Goal: Task Accomplishment & Management: Use online tool/utility

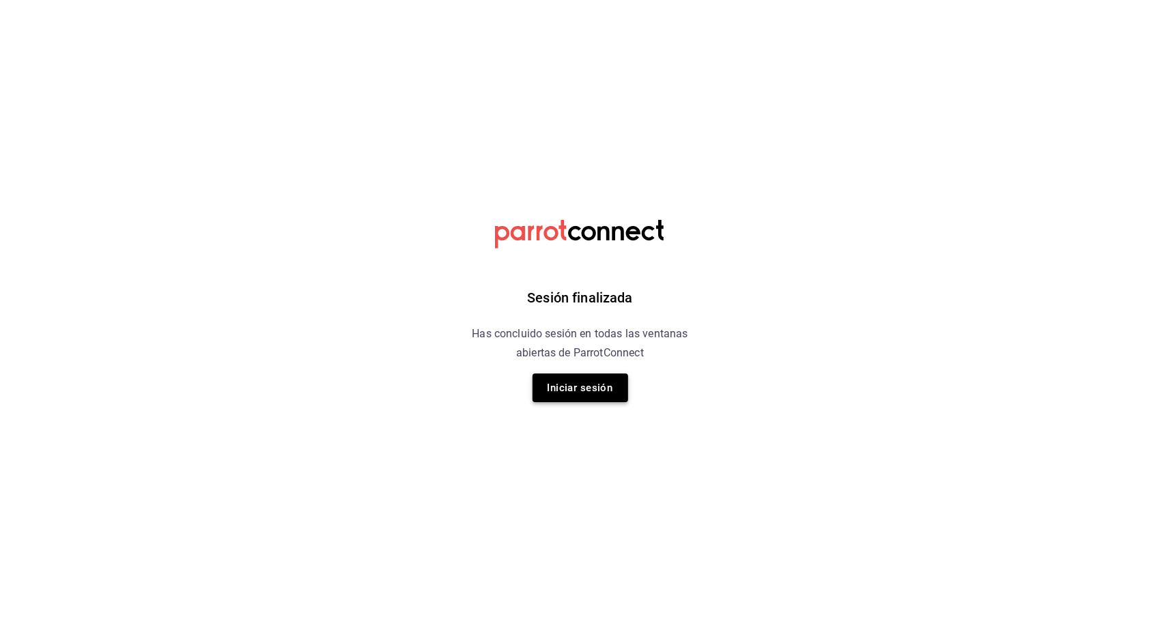
click at [606, 394] on button "Iniciar sesión" at bounding box center [580, 387] width 96 height 29
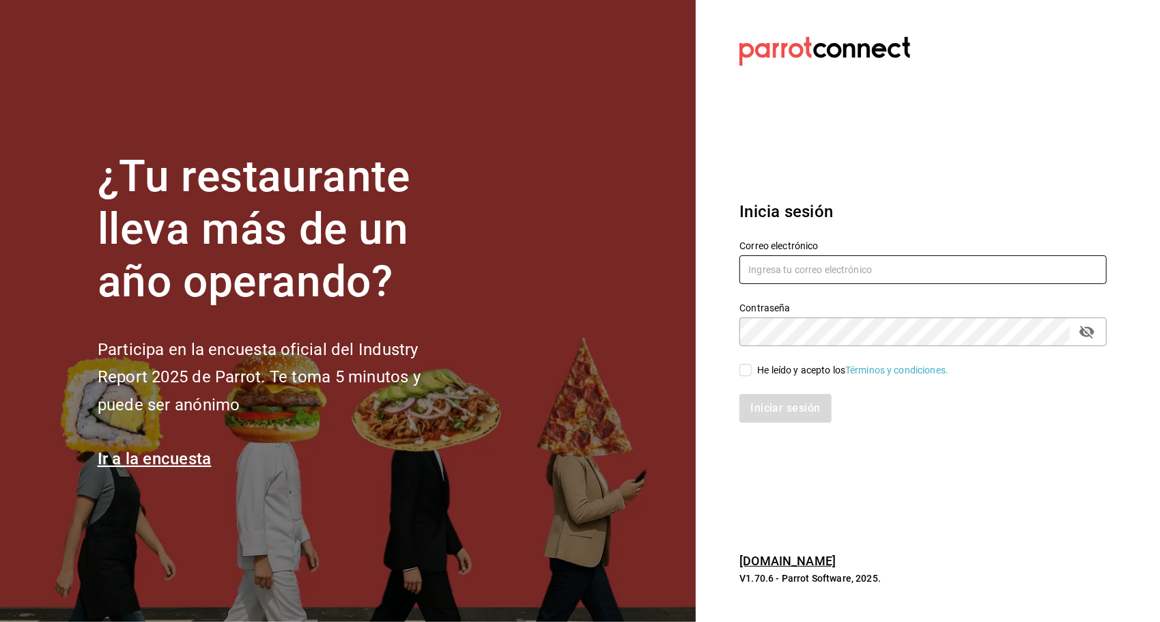
type input "ayartecruz10@gmail.com"
click at [737, 368] on div "He leído y acepto los Términos y condiciones." at bounding box center [915, 361] width 384 height 31
click at [743, 373] on input "He leído y acepto los Términos y condiciones." at bounding box center [745, 370] width 12 height 12
checkbox input "true"
click at [759, 415] on button "Iniciar sesión" at bounding box center [785, 408] width 93 height 29
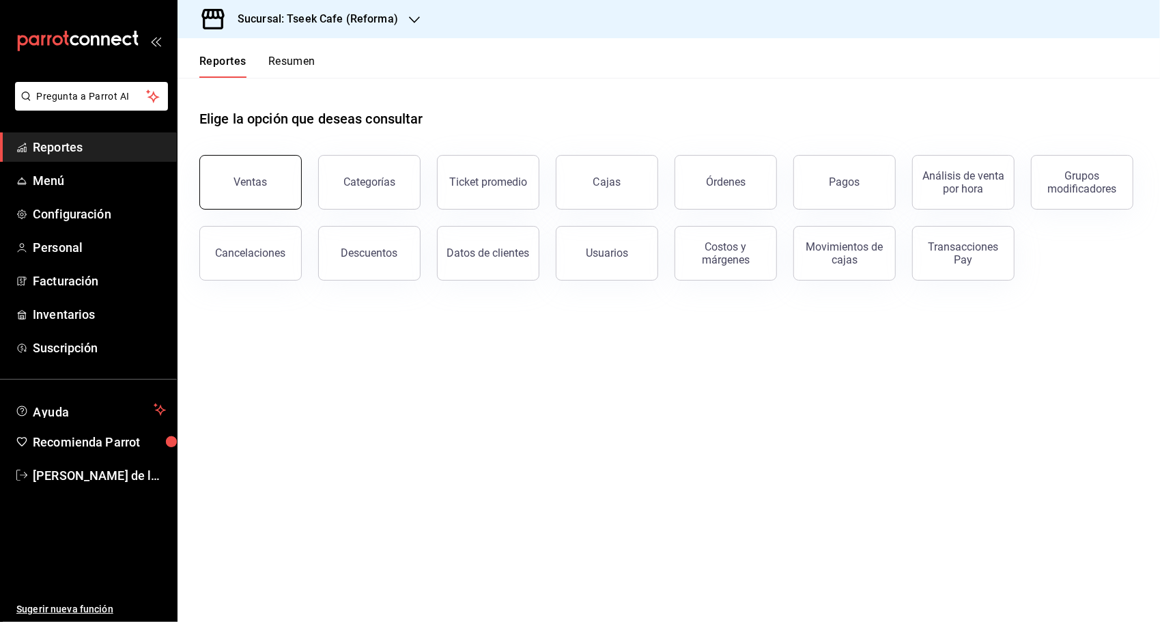
click at [288, 164] on button "Ventas" at bounding box center [250, 182] width 102 height 55
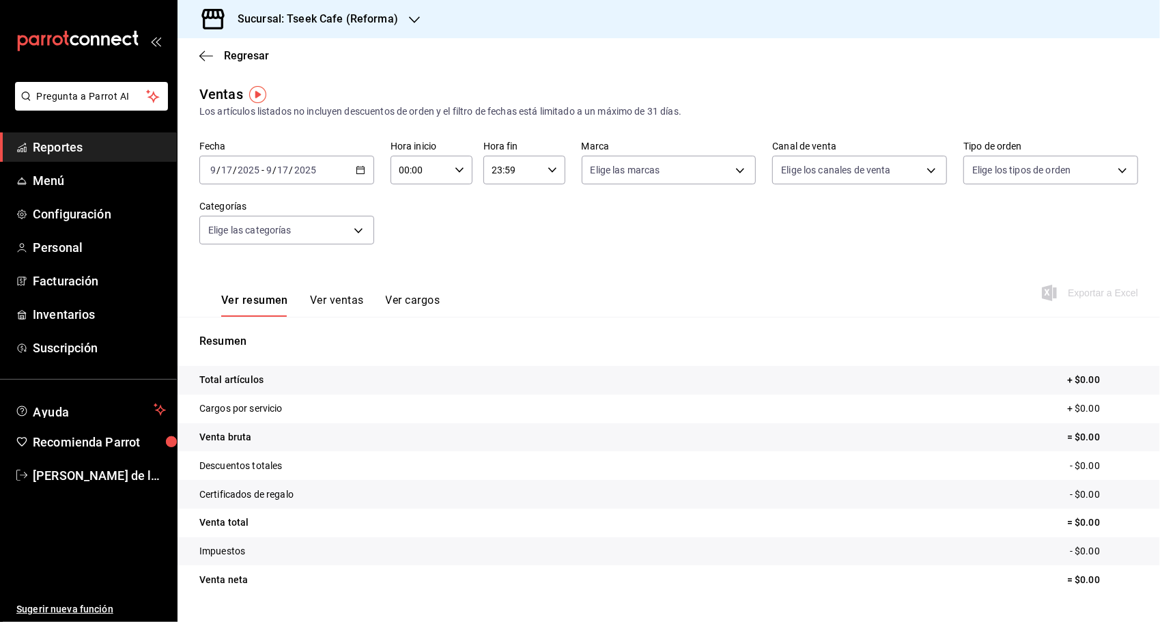
click at [352, 166] on div "[DATE] [DATE] - [DATE] [DATE]" at bounding box center [286, 170] width 175 height 29
click at [259, 236] on span "Ayer" at bounding box center [264, 242] width 106 height 14
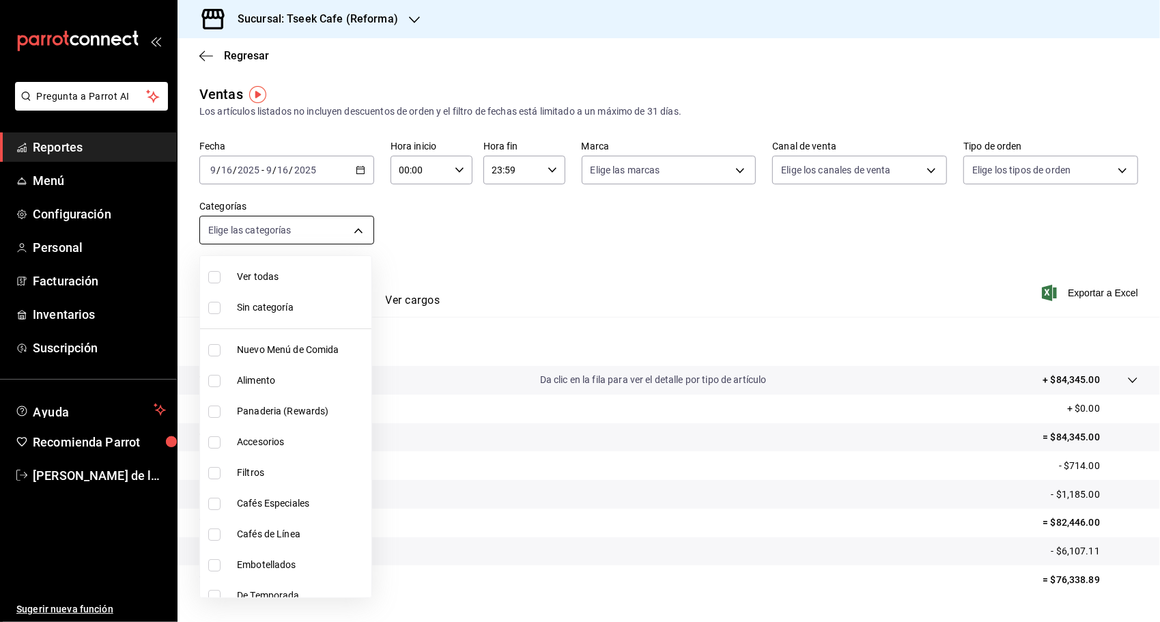
click at [259, 237] on body "Pregunta a Parrot AI Reportes Menú Configuración Personal Facturación Inventari…" at bounding box center [580, 311] width 1160 height 622
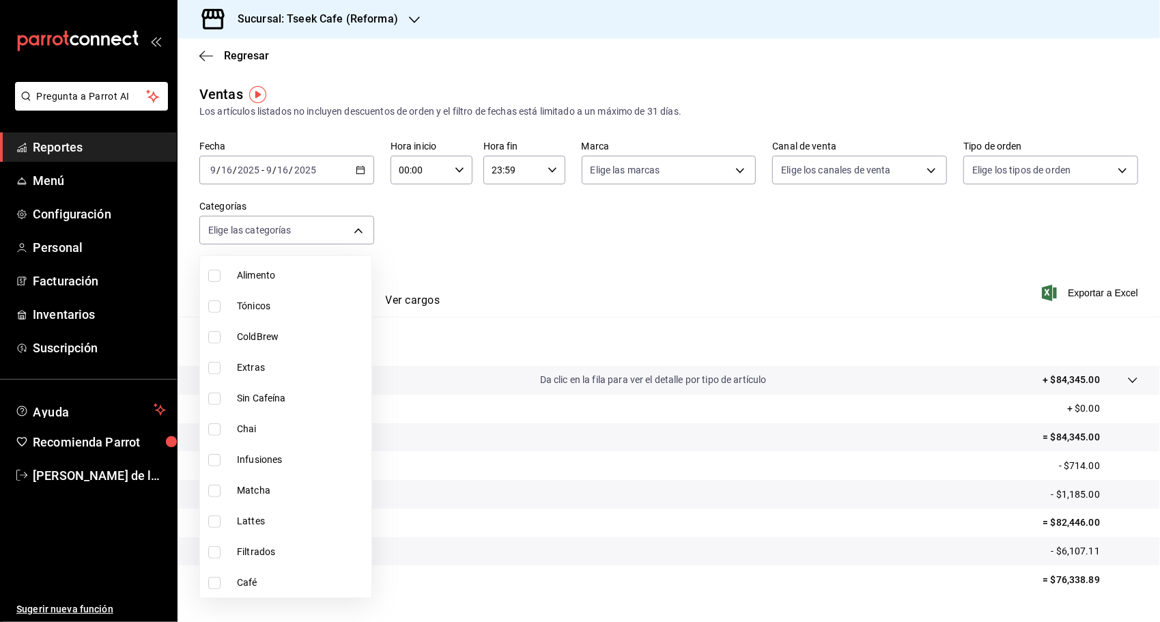
scroll to position [382, 0]
click at [285, 517] on span "Lattes" at bounding box center [301, 520] width 129 height 14
type input "ea14fb1d-3056-47b9-836a-70a3d1736e67"
checkbox input "true"
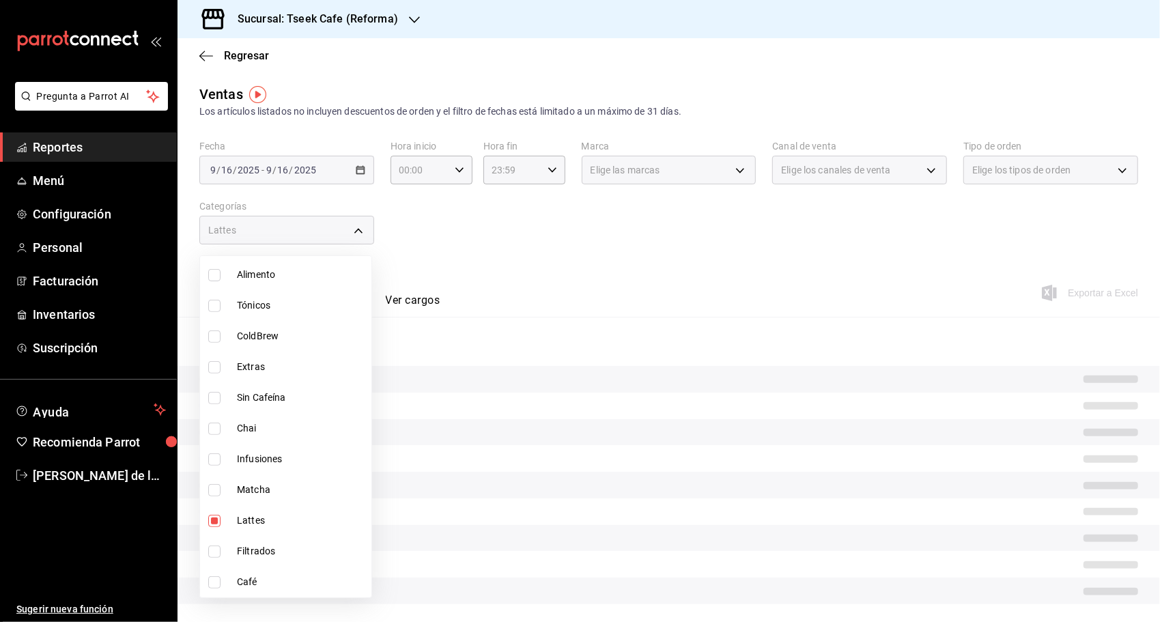
click at [515, 240] on div at bounding box center [580, 311] width 1160 height 622
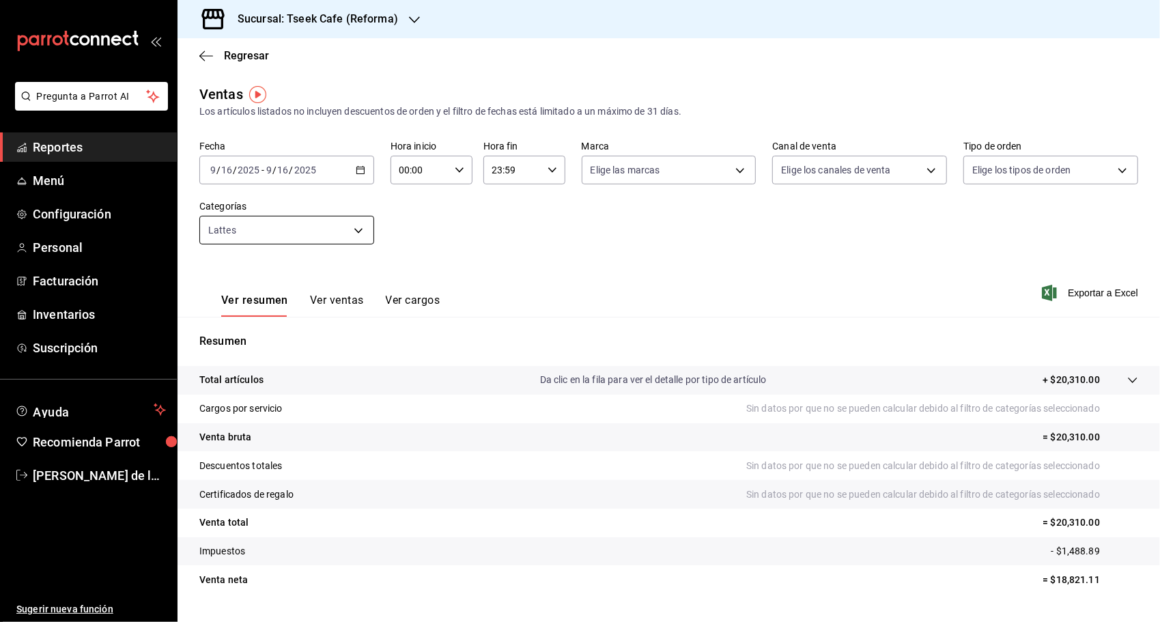
click at [306, 238] on body "Pregunta a Parrot AI Reportes Menú Configuración Personal Facturación Inventari…" at bounding box center [580, 311] width 1160 height 622
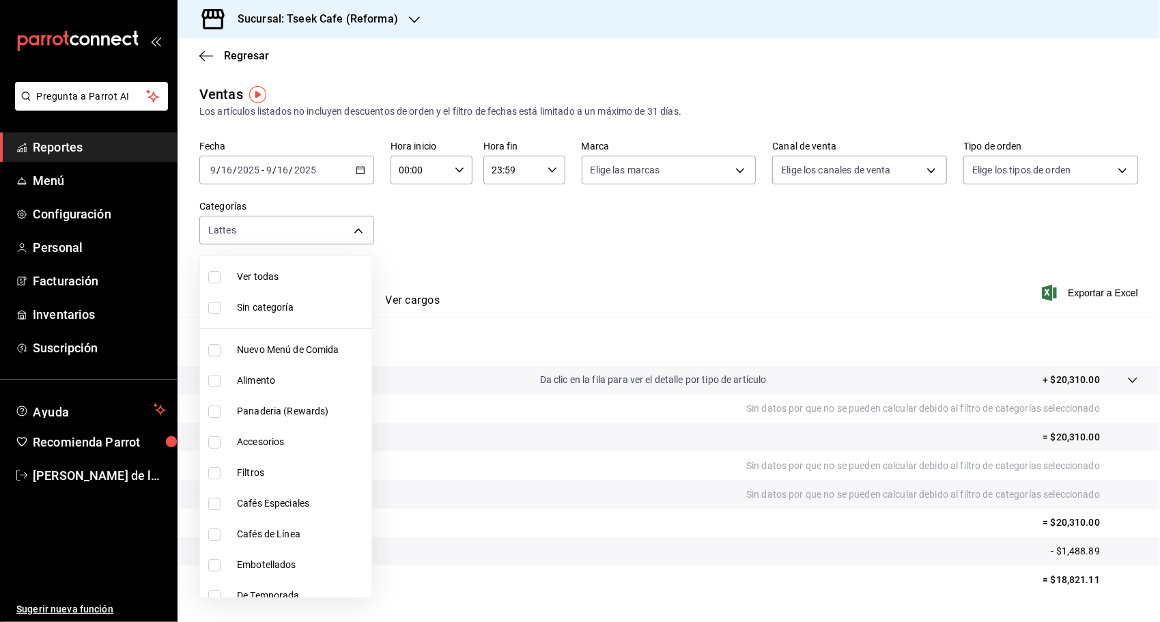
click at [266, 303] on span "Sin categoría" at bounding box center [301, 307] width 129 height 14
checkbox input "true"
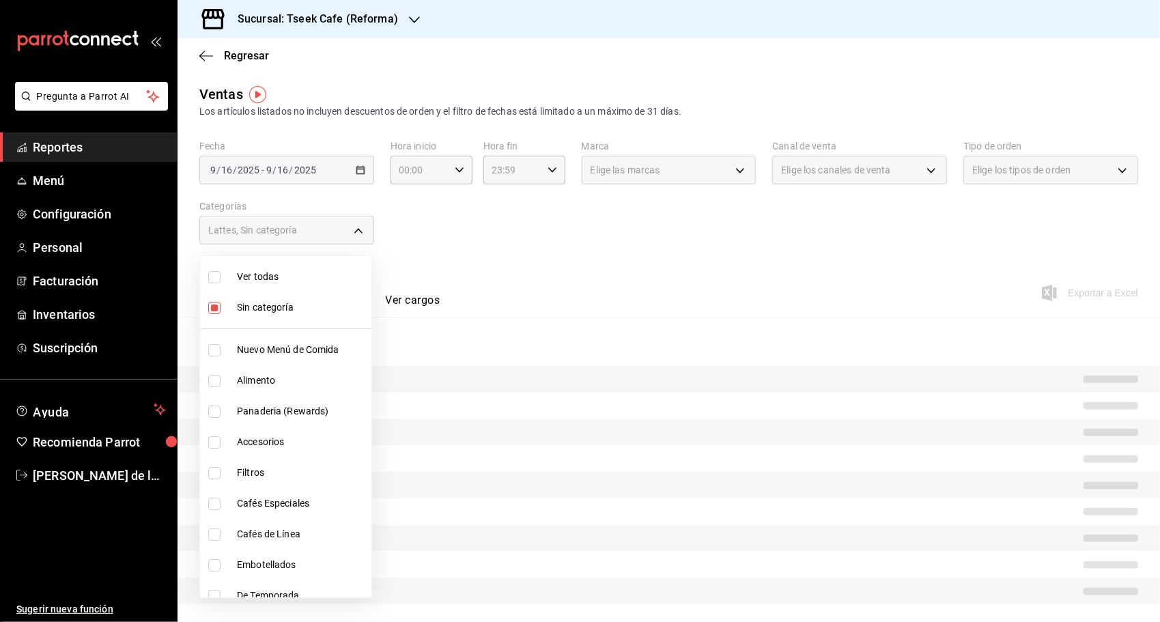
click at [274, 280] on span "Ver todas" at bounding box center [301, 277] width 129 height 14
type input "04b94b4b-0db1-4ab9-b9b7-ab8983db5d11,aa94f695-de91-44a9-be04-d47316eb03a9,e4565…"
checkbox input "true"
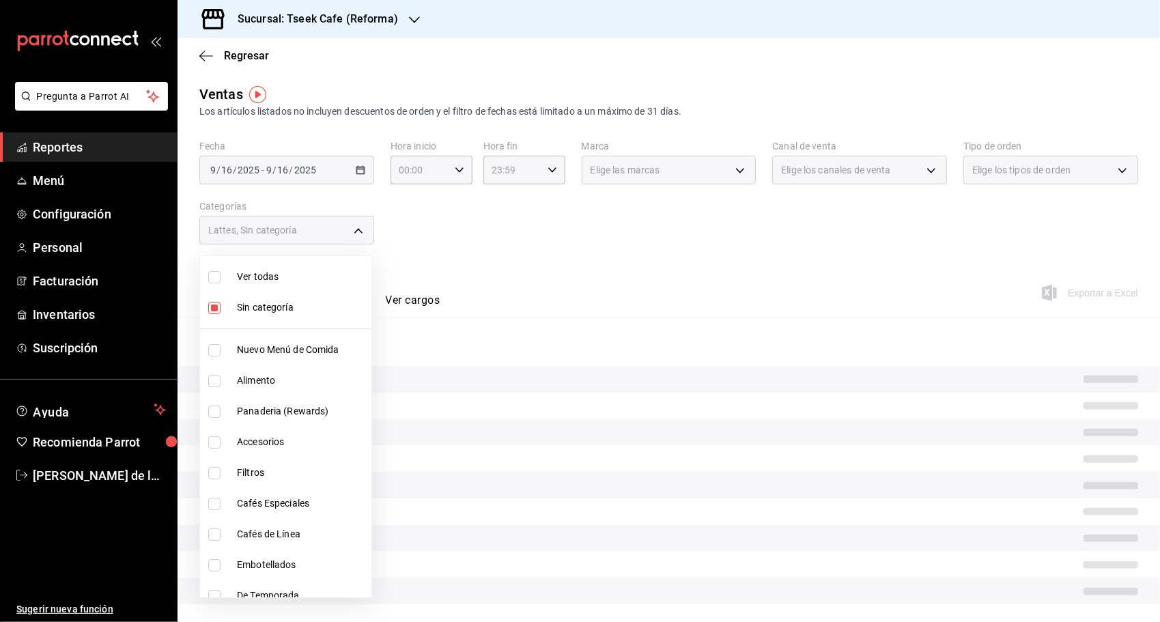
checkbox input "true"
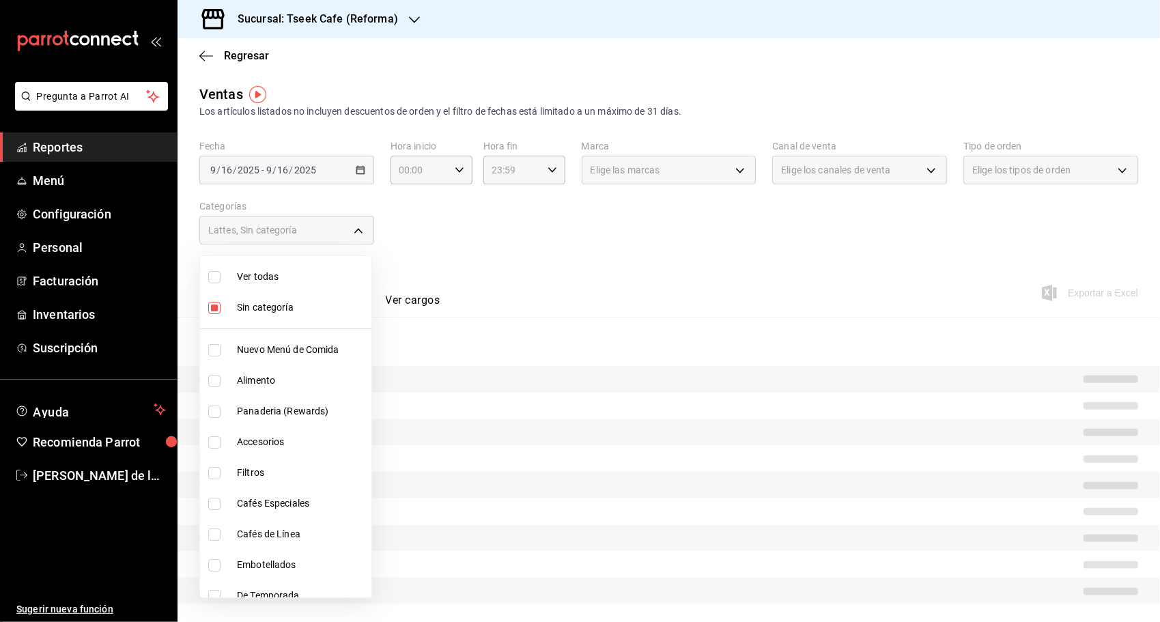
checkbox input "true"
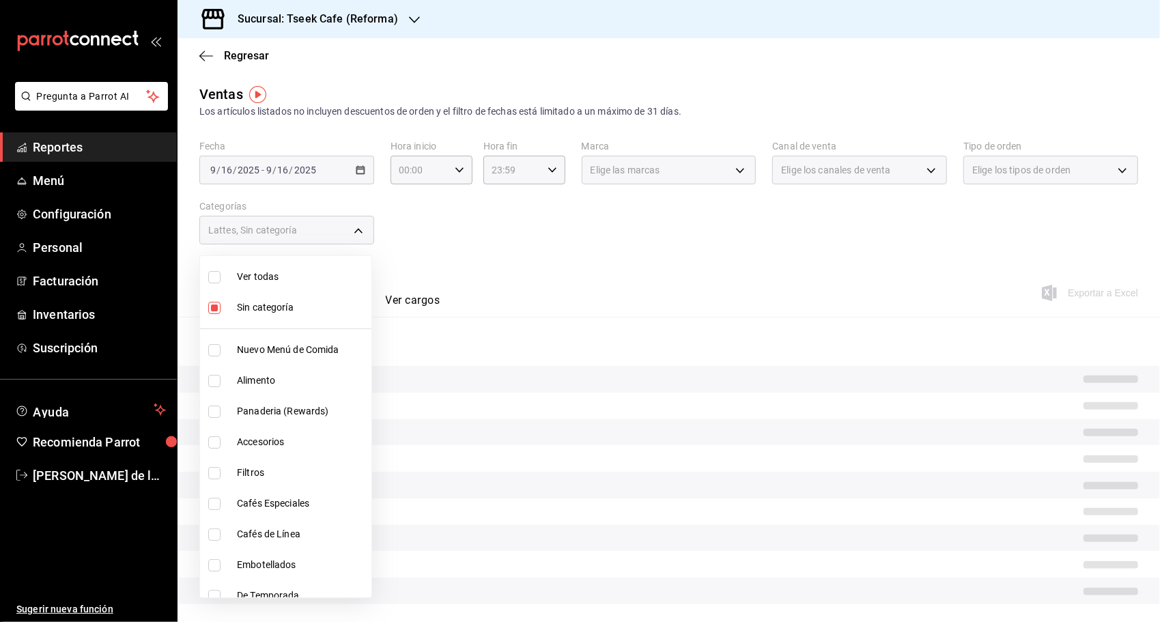
checkbox input "true"
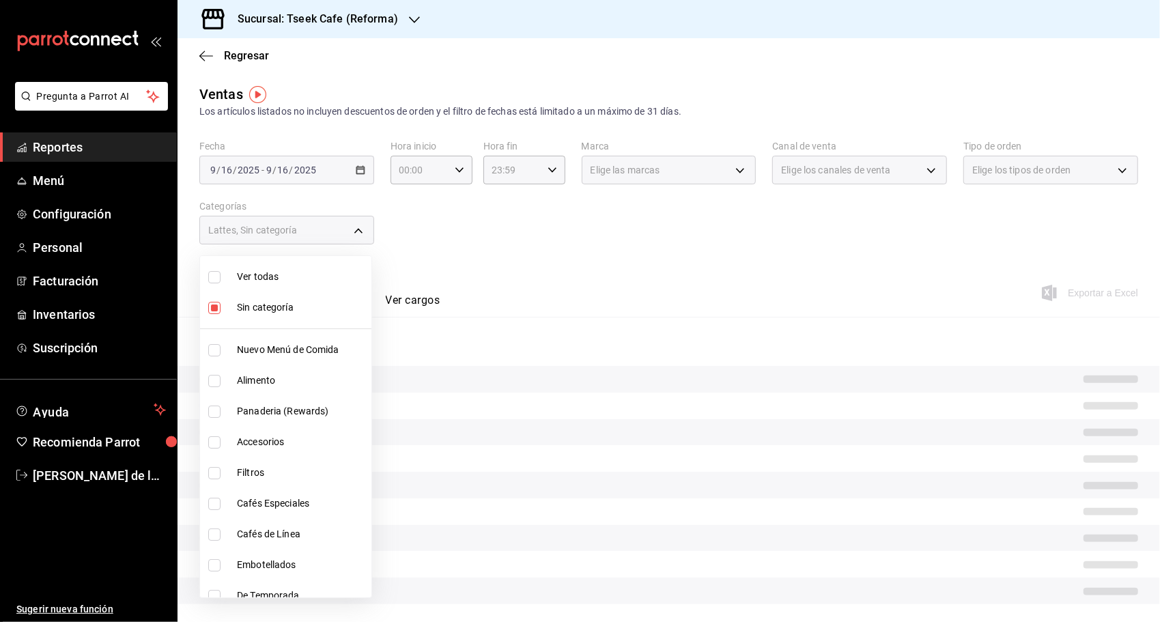
checkbox input "true"
click at [453, 233] on div at bounding box center [580, 311] width 1160 height 622
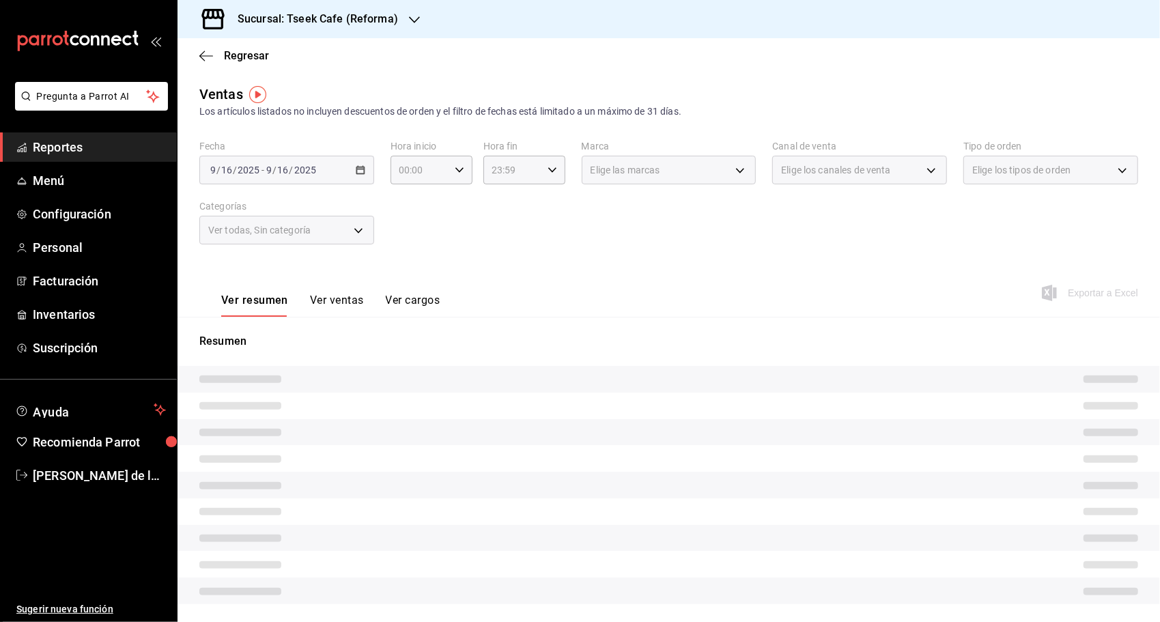
drag, startPoint x: 1105, startPoint y: 341, endPoint x: 964, endPoint y: 270, distance: 157.5
click at [964, 270] on div "Ver resumen Ver ventas Ver cargos Exportar a Excel" at bounding box center [668, 289] width 982 height 56
click at [913, 311] on div "Ver resumen Ver ventas Ver cargos Exportar a Excel" at bounding box center [668, 289] width 982 height 56
